Goal: Task Accomplishment & Management: Complete application form

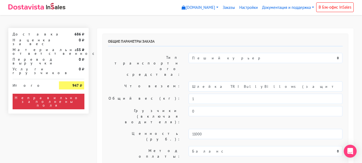
select select "11:00"
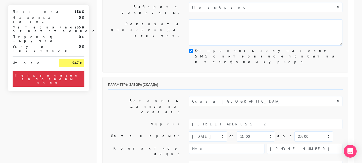
scroll to position [188, 0]
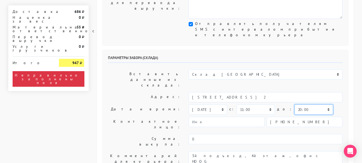
click at [298, 104] on select "00:00 00:30 01:00 01:30 02:00 02:30 03:00 03:30 04:00 04:30 05:00 05:30 06:00 0…" at bounding box center [313, 109] width 38 height 10
select select "13:00"
click at [294, 104] on select "00:00 00:30 01:00 01:30 02:00 02:30 03:00 03:30 04:00 04:30 05:00 05:30 06:00 0…" at bounding box center [313, 109] width 38 height 10
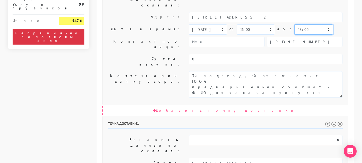
scroll to position [268, 0]
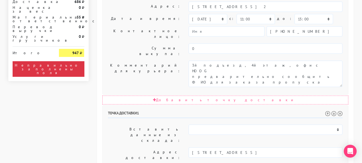
scroll to position [295, 0]
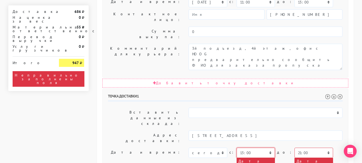
click at [245, 147] on select "00:00 00:30 01:00 01:30 02:00 02:30 03:00 03:30 04:00 04:30 05:00 05:30 06:00 0…" at bounding box center [256, 152] width 38 height 10
click at [237, 147] on select "00:00 00:30 01:00 01:30 02:00 02:30 03:00 03:30 04:00 04:30 05:00 05:30 06:00 0…" at bounding box center [256, 152] width 38 height 10
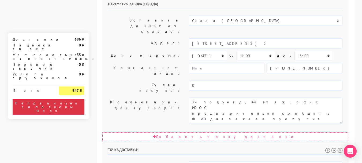
scroll to position [214, 0]
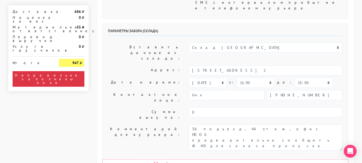
click at [151, 80] on div "Параметры забора (склада) Вставить данные из склада: Склад [GEOGRAPHIC_DATA] Ад…" at bounding box center [225, 90] width 245 height 134
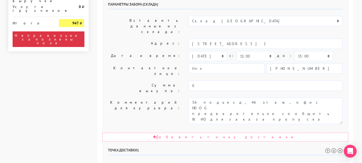
scroll to position [241, 0]
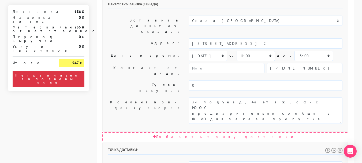
select select "14:30"
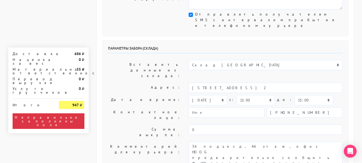
scroll to position [188, 0]
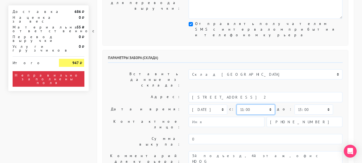
click at [263, 104] on select "00:00 00:30 01:00 01:30 02:00 02:30 03:00 03:30 04:00 04:30 05:00 05:30 06:00 0…" at bounding box center [256, 109] width 38 height 10
click at [298, 104] on select "00:00 00:30 01:00 01:30 02:00 02:30 03:00 03:30 04:00 04:30 05:00 05:30 06:00 0…" at bounding box center [313, 109] width 38 height 10
select select "14:00"
click at [294, 104] on select "00:00 00:30 01:00 01:30 02:00 02:30 03:00 03:30 04:00 04:30 05:00 05:30 06:00 0…" at bounding box center [313, 109] width 38 height 10
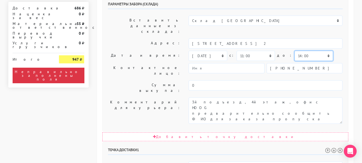
scroll to position [268, 0]
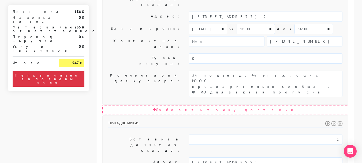
select select "14:00"
select select "19:00"
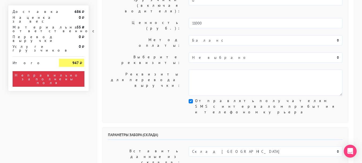
scroll to position [137, 0]
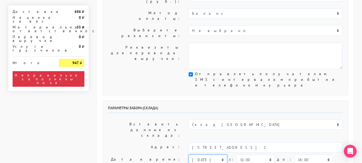
click at [220, 154] on select "[DATE] [DATE] [DATE] [DATE] [DATE] [DATE] [DATE] [DATE] [DATE]" at bounding box center [208, 159] width 38 height 10
select select "[DATE]"
click at [189, 154] on select "[DATE] [DATE] [DATE] [DATE] [DATE] [DATE] [DATE] [DATE] [DATE]" at bounding box center [208, 159] width 38 height 10
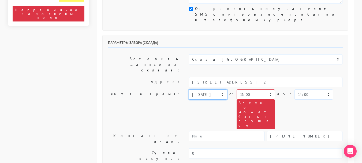
scroll to position [218, 0]
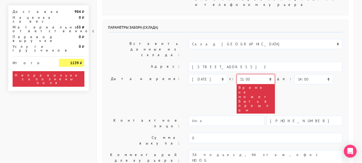
click at [257, 74] on select "00:00 00:30 01:00 01:30 02:00 02:30 03:00 03:30 04:00 04:30 05:00 05:30 06:00 0…" at bounding box center [256, 79] width 38 height 10
select select "12:00"
click at [237, 74] on select "00:00 00:30 01:00 01:30 02:00 02:30 03:00 03:30 04:00 04:30 05:00 05:30 06:00 0…" at bounding box center [256, 79] width 38 height 10
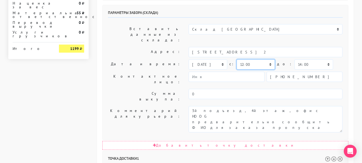
scroll to position [245, 0]
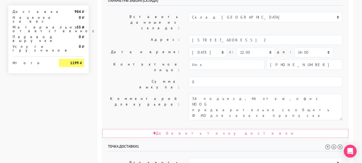
select select "13:30"
select select "16:00"
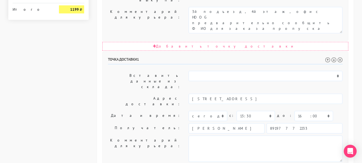
scroll to position [332, 0]
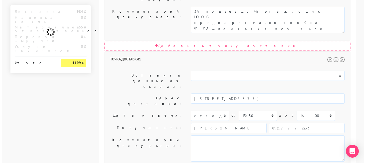
scroll to position [0, 0]
